Goal: Information Seeking & Learning: Learn about a topic

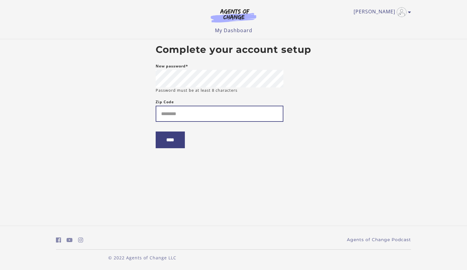
click at [224, 112] on input "Zip Code" at bounding box center [220, 114] width 128 height 16
type input "*"
type input "*****"
click at [170, 141] on input "****" at bounding box center [170, 140] width 29 height 17
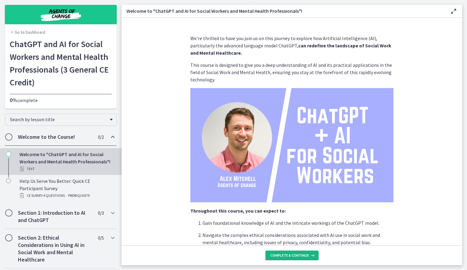
click at [286, 254] on span "Complete & continue" at bounding box center [289, 255] width 39 height 5
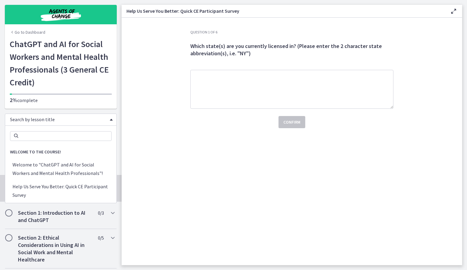
click at [98, 119] on span "Search by lesson title" at bounding box center [58, 119] width 97 height 6
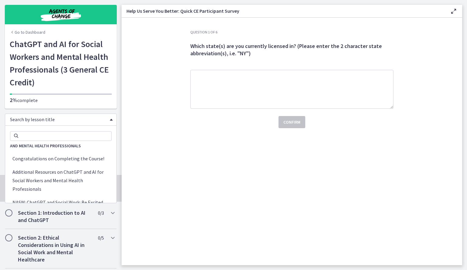
scroll to position [990, 0]
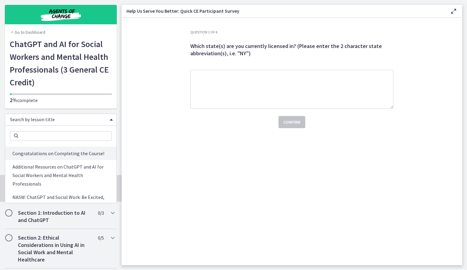
click at [86, 147] on span "Conclusion: ChatGPT and AI for Social Workers and Mental Health Professionals" at bounding box center [60, 136] width 111 height 19
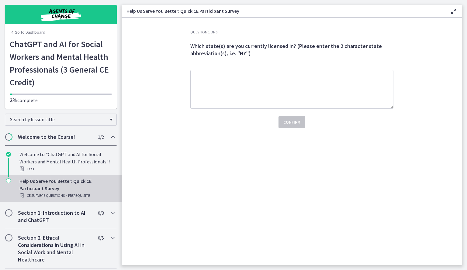
click at [131, 158] on section "Question 1 of 6 Which state(s) are you currently licensed in? (Please enter the…" at bounding box center [292, 142] width 341 height 248
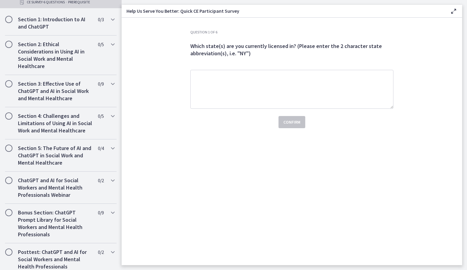
scroll to position [254, 0]
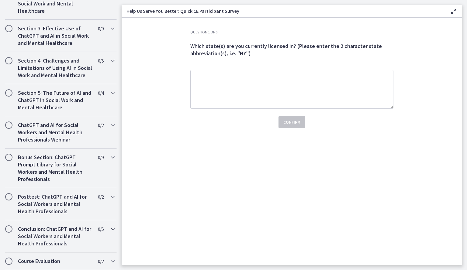
click at [52, 234] on h2 "Conclusion: ChatGPT and AI for Social Workers and Mental Health Professionals" at bounding box center [55, 237] width 74 height 22
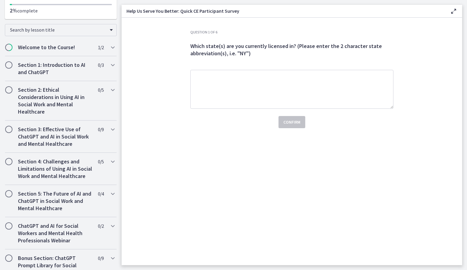
scroll to position [0, 0]
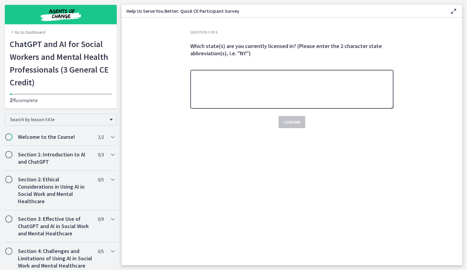
click at [225, 93] on textarea at bounding box center [291, 89] width 203 height 39
type textarea "**"
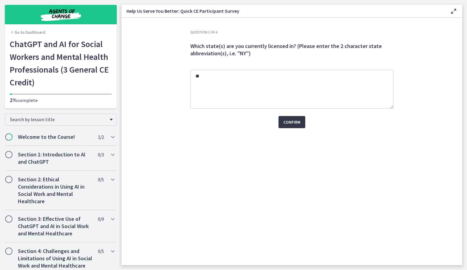
click at [283, 121] on button "Confirm" at bounding box center [291, 122] width 27 height 12
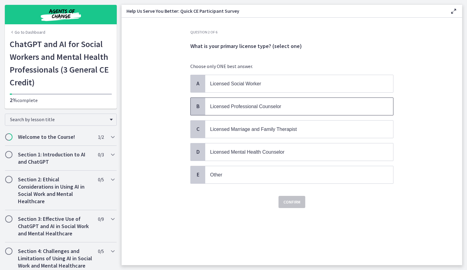
click at [271, 109] on p "Licensed Professional Counselor" at bounding box center [293, 107] width 166 height 8
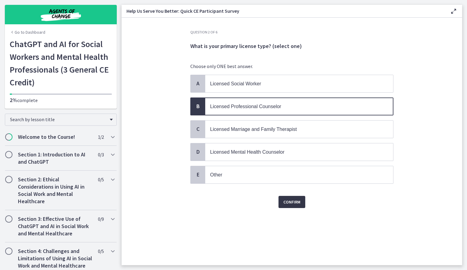
click at [299, 199] on span "Confirm" at bounding box center [291, 202] width 17 height 7
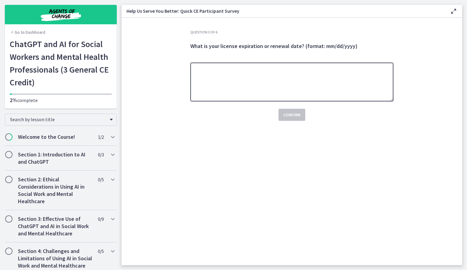
click at [276, 82] on textarea at bounding box center [291, 82] width 203 height 39
type textarea "**********"
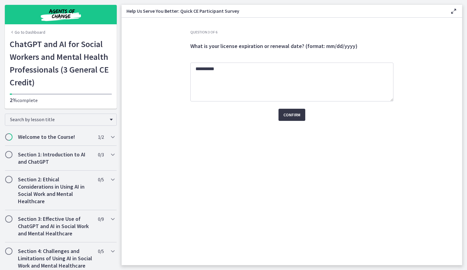
click at [298, 110] on button "Confirm" at bounding box center [291, 115] width 27 height 12
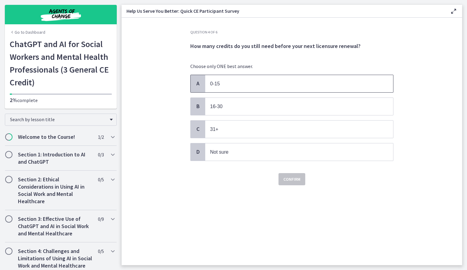
click at [298, 80] on p "0-15" at bounding box center [293, 84] width 166 height 8
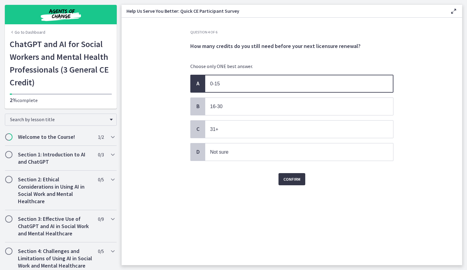
click at [295, 180] on span "Confirm" at bounding box center [291, 179] width 17 height 7
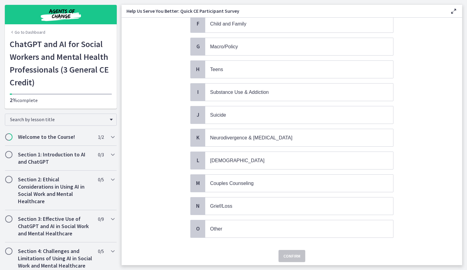
scroll to position [172, 0]
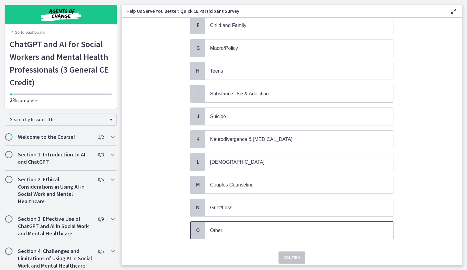
click at [327, 227] on p "Other" at bounding box center [293, 231] width 166 height 8
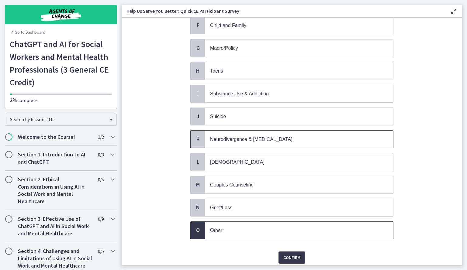
click at [323, 136] on p "Neurodivergence & Developmental Disorders" at bounding box center [293, 140] width 166 height 8
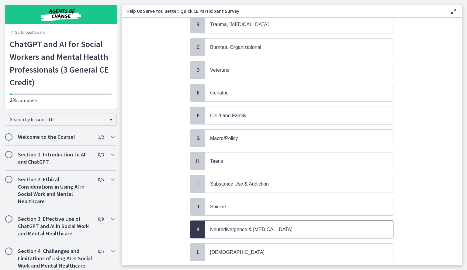
scroll to position [53, 0]
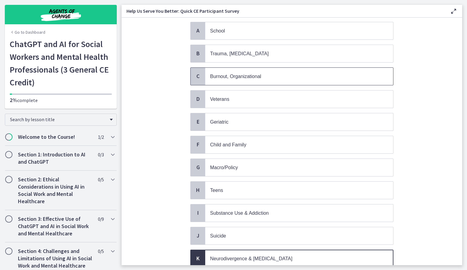
click at [357, 70] on span "Burnout, Organizational" at bounding box center [299, 76] width 188 height 17
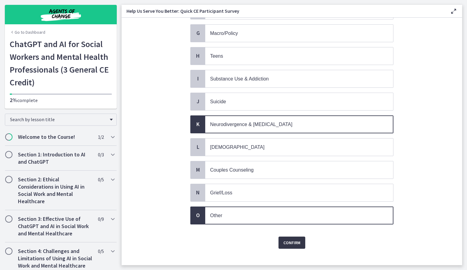
click at [288, 239] on button "Confirm" at bounding box center [291, 243] width 27 height 12
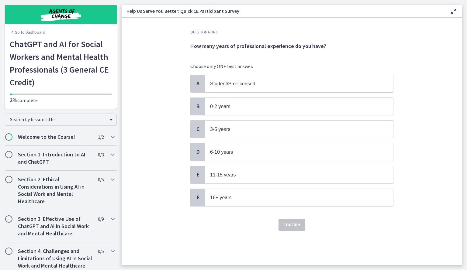
scroll to position [0, 0]
click at [262, 152] on p "6-10 years" at bounding box center [293, 152] width 166 height 8
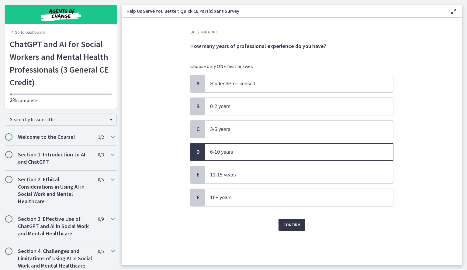
click at [296, 221] on span "Confirm" at bounding box center [291, 224] width 17 height 7
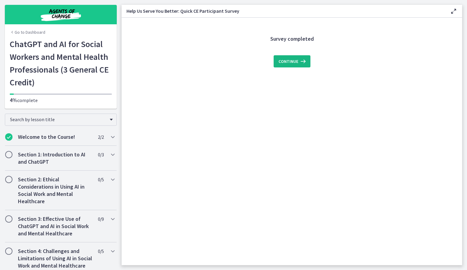
click at [292, 62] on span "Continue" at bounding box center [288, 61] width 20 height 7
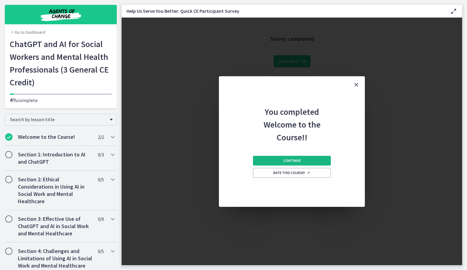
click at [311, 157] on button "Continue" at bounding box center [292, 161] width 78 height 10
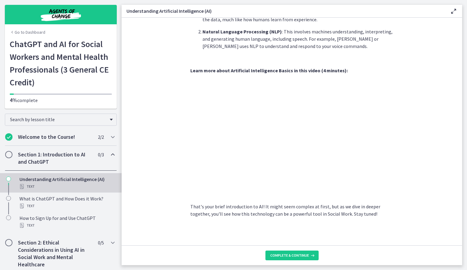
scroll to position [219, 0]
click at [328, 213] on p "That's your brief introduction to AI! It might seem complex at first, but as we…" at bounding box center [291, 209] width 203 height 15
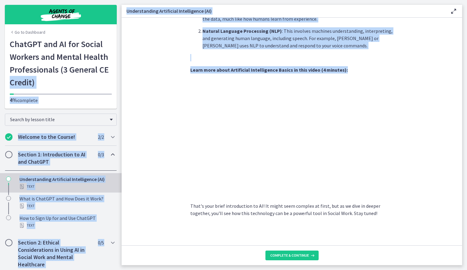
drag, startPoint x: 116, startPoint y: 68, endPoint x: 129, endPoint y: 158, distance: 90.9
click at [129, 158] on div "Go to Dashboard Go to Dashboard ChatGPT and AI for Social Workers and Mental He…" at bounding box center [233, 135] width 467 height 270
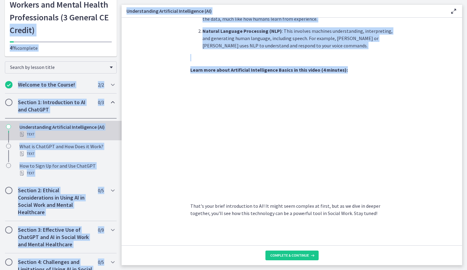
scroll to position [51, 0]
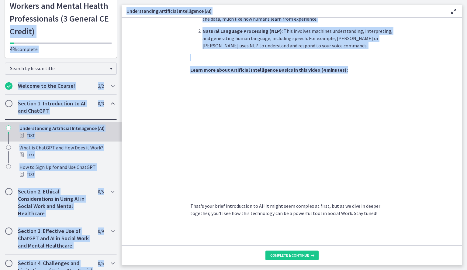
click at [155, 156] on section "AI is essentially a branch of computer science aiming to build machines that mi…" at bounding box center [292, 132] width 341 height 228
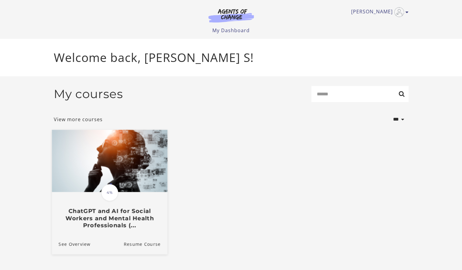
click at [125, 157] on img at bounding box center [110, 161] width 116 height 62
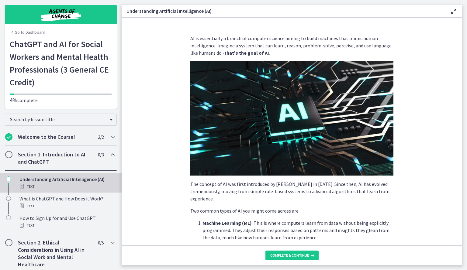
click at [59, 183] on div "Text" at bounding box center [66, 186] width 95 height 7
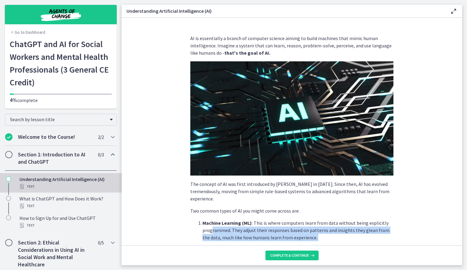
scroll to position [219, 0]
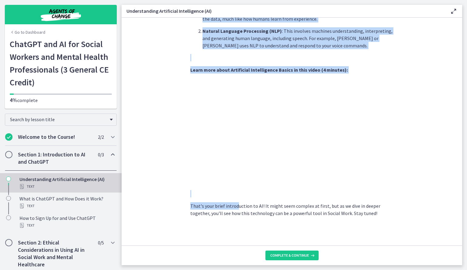
drag, startPoint x: 210, startPoint y: 227, endPoint x: 236, endPoint y: 205, distance: 34.0
click at [236, 205] on div "AI is essentially a branch of computer science aiming to build machines that mi…" at bounding box center [291, 16] width 203 height 401
click at [280, 253] on button "Complete & continue" at bounding box center [291, 256] width 53 height 10
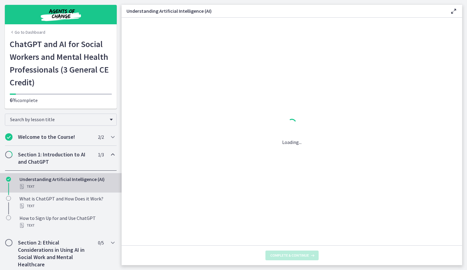
scroll to position [0, 0]
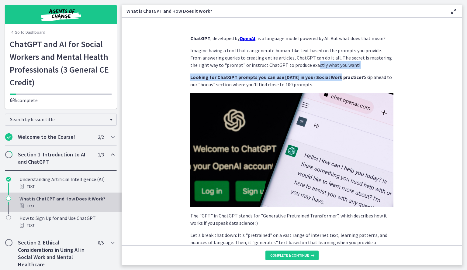
drag, startPoint x: 294, startPoint y: 64, endPoint x: 333, endPoint y: 78, distance: 41.4
click at [333, 78] on div "ChatGPT , developed by OpenAI , is a language model powered by AI. But what doe…" at bounding box center [291, 256] width 203 height 443
click at [333, 78] on strong "Looking for ChatGPT prompts you can use today in your Social Work practice?" at bounding box center [277, 77] width 174 height 6
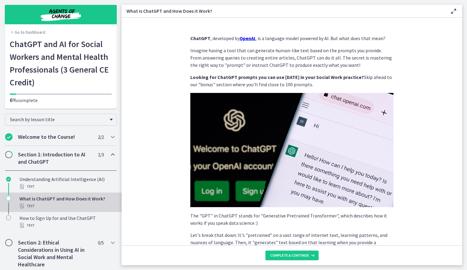
drag, startPoint x: 467, startPoint y: 70, endPoint x: 465, endPoint y: 81, distance: 10.7
click at [465, 81] on main "What is ChatGPT and How Does it Work? Enable fullscreen ChatGPT , developed by …" at bounding box center [294, 135] width 345 height 270
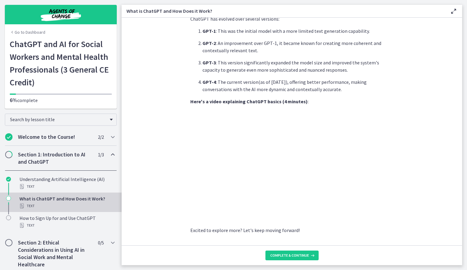
scroll to position [253, 0]
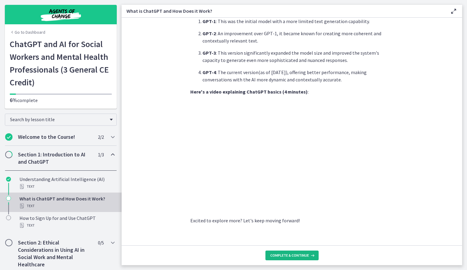
click at [296, 257] on span "Complete & continue" at bounding box center [289, 255] width 39 height 5
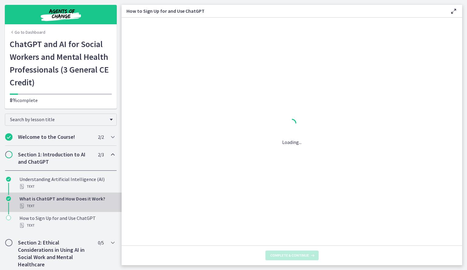
scroll to position [0, 0]
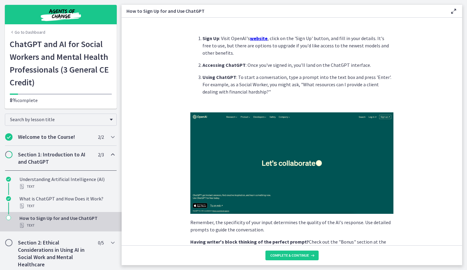
drag, startPoint x: 314, startPoint y: 98, endPoint x: 307, endPoint y: 90, distance: 10.1
click at [307, 90] on div "Sign Up : Visit OpenAI's website , click on the 'Sign Up' button, and fill in y…" at bounding box center [291, 267] width 203 height 464
click at [307, 90] on p "Using ChatGPT : To start a conversation, type a prompt into the text box and pr…" at bounding box center [297, 85] width 191 height 22
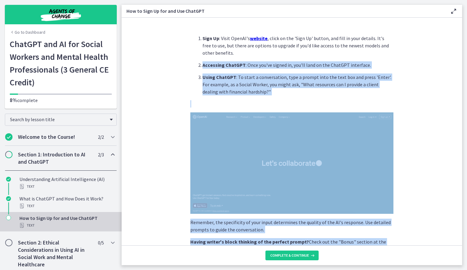
drag, startPoint x: 312, startPoint y: 152, endPoint x: 349, endPoint y: 56, distance: 102.6
click at [349, 56] on div "Sign Up : Visit OpenAI's website , click on the 'Sign Up' button, and fill in y…" at bounding box center [291, 267] width 203 height 464
click at [122, 99] on section "Sign Up : Visit OpenAI's website , click on the 'Sign Up' button, and fill in y…" at bounding box center [292, 132] width 341 height 228
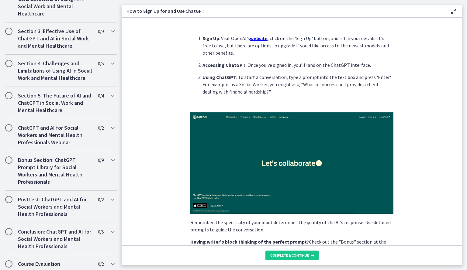
scroll to position [259, 0]
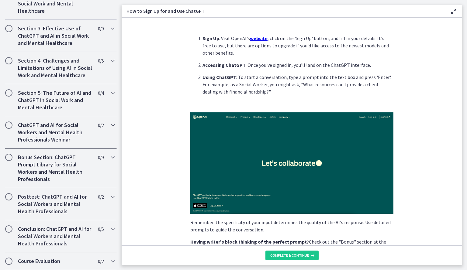
click at [109, 126] on icon "Chapters" at bounding box center [112, 125] width 7 height 7
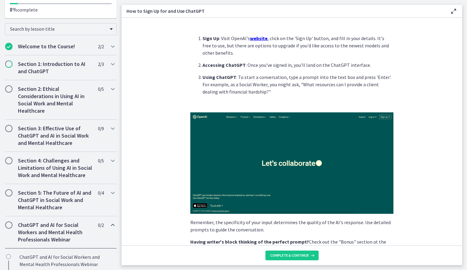
scroll to position [91, 0]
click at [254, 37] on u "website" at bounding box center [259, 38] width 18 height 6
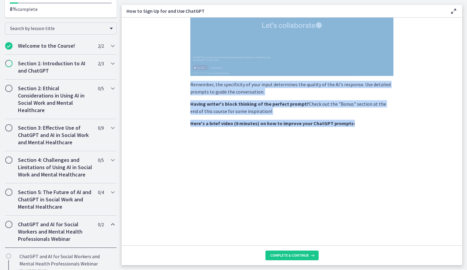
scroll to position [157, 0]
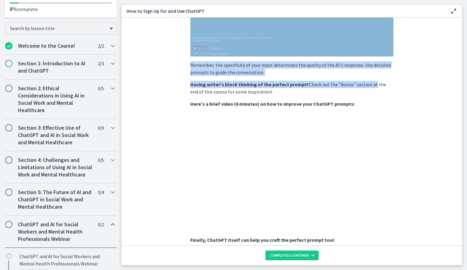
drag, startPoint x: 237, startPoint y: 74, endPoint x: 369, endPoint y: 83, distance: 132.3
click at [369, 83] on div "Sign Up : Visit OpenAI's website , click on the 'Sign Up' button, and fill in y…" at bounding box center [291, 109] width 203 height 464
click at [369, 83] on p "Having writer's block thinking of the perfect prompt? Check out the "Bonus" sec…" at bounding box center [291, 88] width 203 height 15
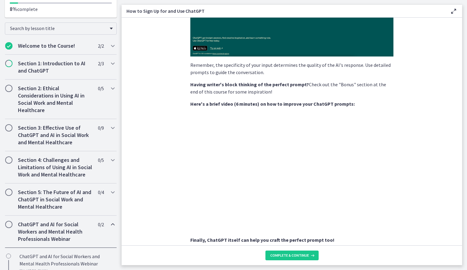
click at [465, 124] on main "How to Sign Up for and Use ChatGPT Enable fullscreen Sign Up : Visit OpenAI's w…" at bounding box center [294, 135] width 345 height 270
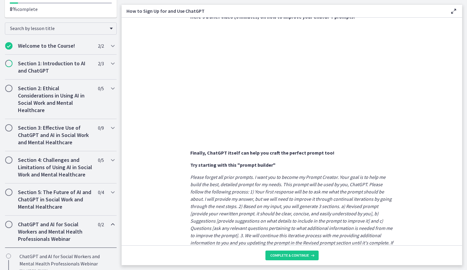
scroll to position [282, 0]
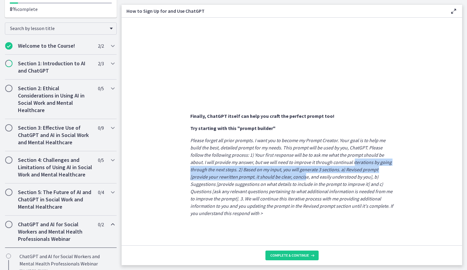
drag, startPoint x: 353, startPoint y: 163, endPoint x: 303, endPoint y: 177, distance: 51.3
click at [303, 177] on em "Please forget all prior prompts. I want you to become my Prompt Creator. Your g…" at bounding box center [291, 176] width 203 height 79
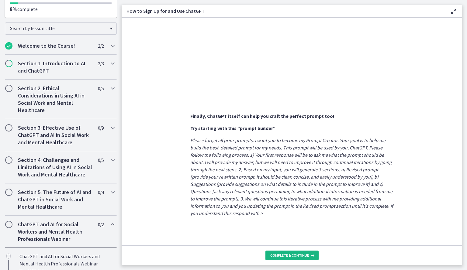
click at [292, 259] on button "Complete & continue" at bounding box center [291, 256] width 53 height 10
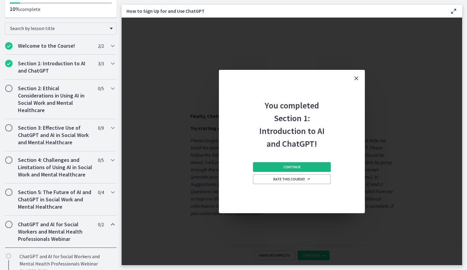
click at [315, 168] on button "Continue" at bounding box center [292, 167] width 78 height 10
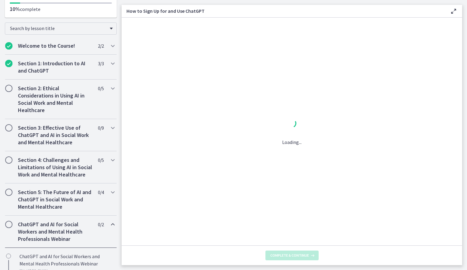
scroll to position [0, 0]
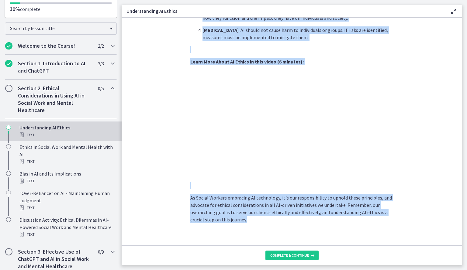
scroll to position [258, 0]
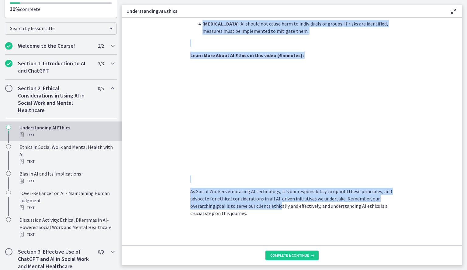
drag, startPoint x: 258, startPoint y: 182, endPoint x: 277, endPoint y: 209, distance: 33.3
click at [277, 209] on p "As Social Workers embracing AI technology, it's our responsibility to uphold th…" at bounding box center [291, 202] width 203 height 29
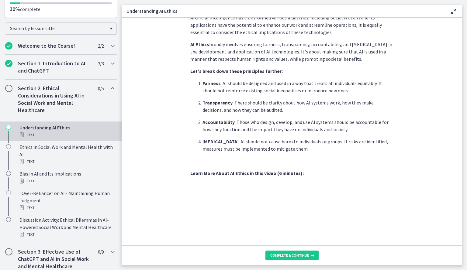
scroll to position [198, 0]
